Goal: Find specific page/section: Find specific page/section

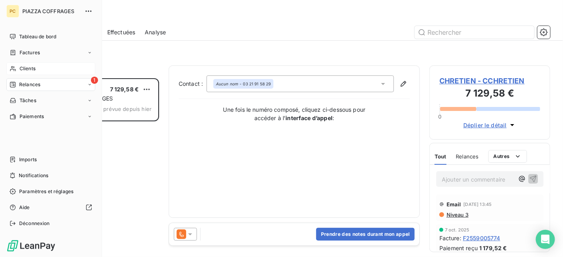
scroll to position [173, 115]
click at [28, 68] on span "Clients" at bounding box center [28, 68] width 16 height 7
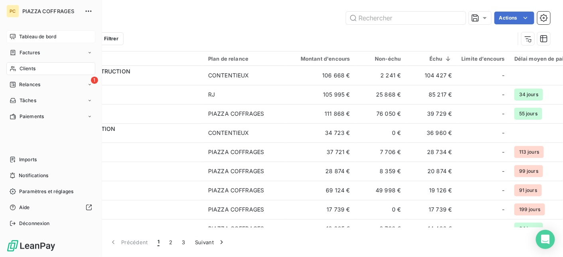
click at [42, 34] on span "Tableau de bord" at bounding box center [37, 36] width 37 height 7
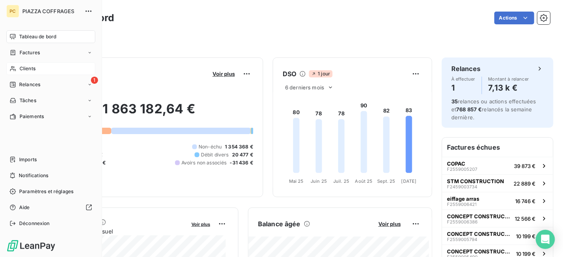
click at [34, 67] on span "Clients" at bounding box center [28, 68] width 16 height 7
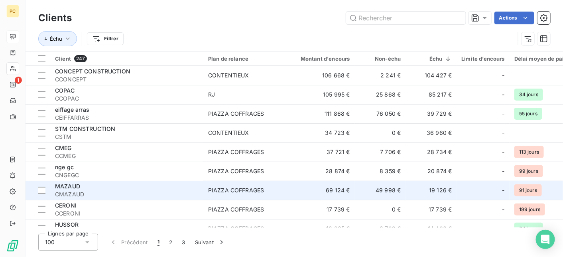
click at [301, 193] on td "69 124 €" at bounding box center [320, 190] width 69 height 19
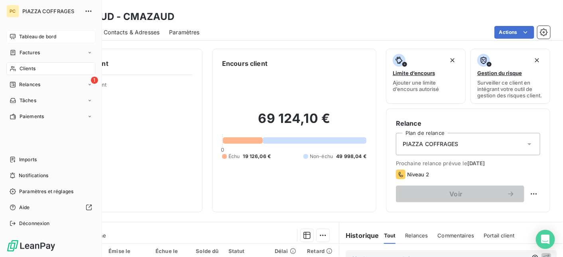
click at [33, 40] on span "Tableau de bord" at bounding box center [37, 36] width 37 height 7
